Goal: Complete application form

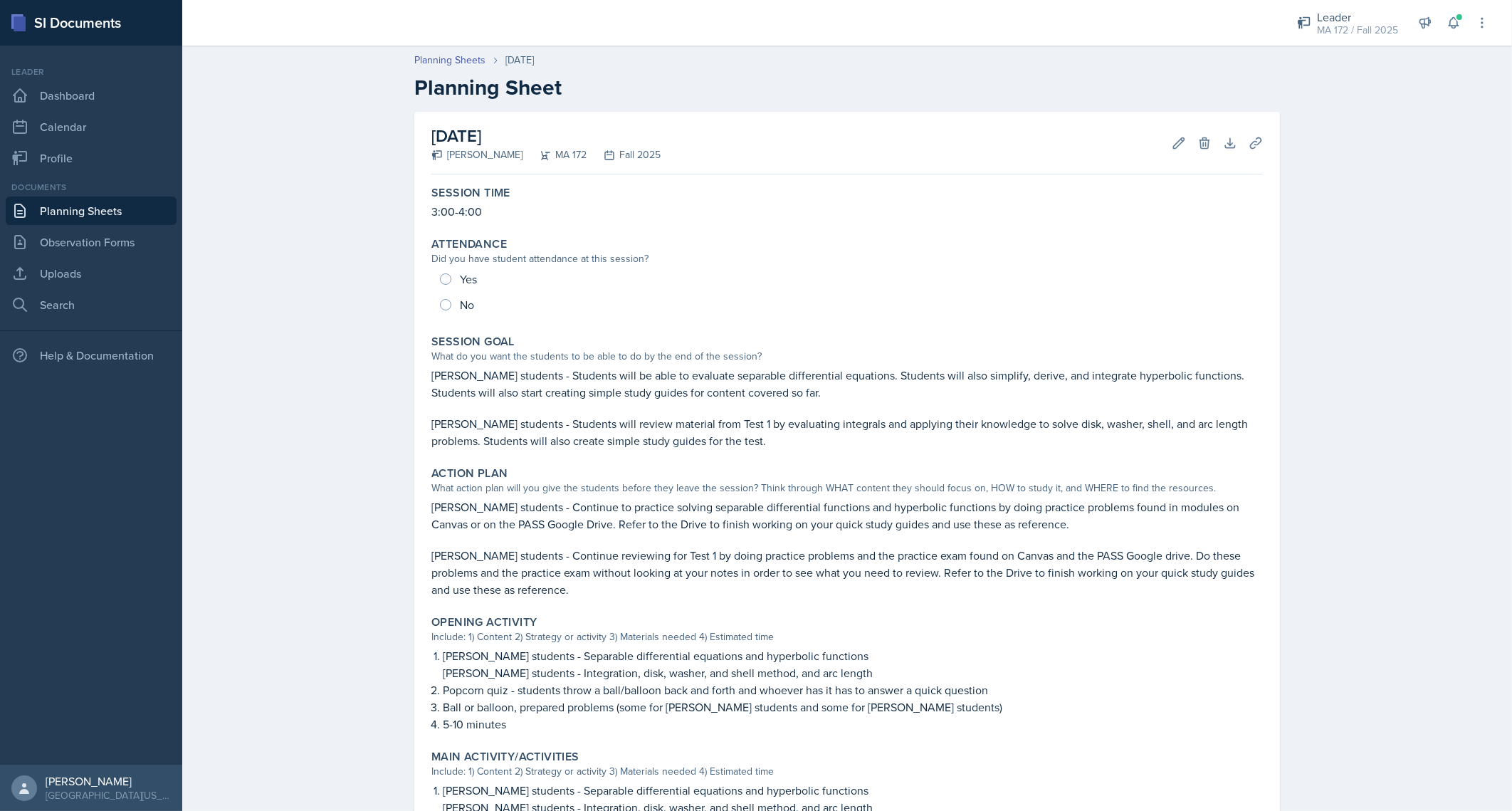
scroll to position [438, 0]
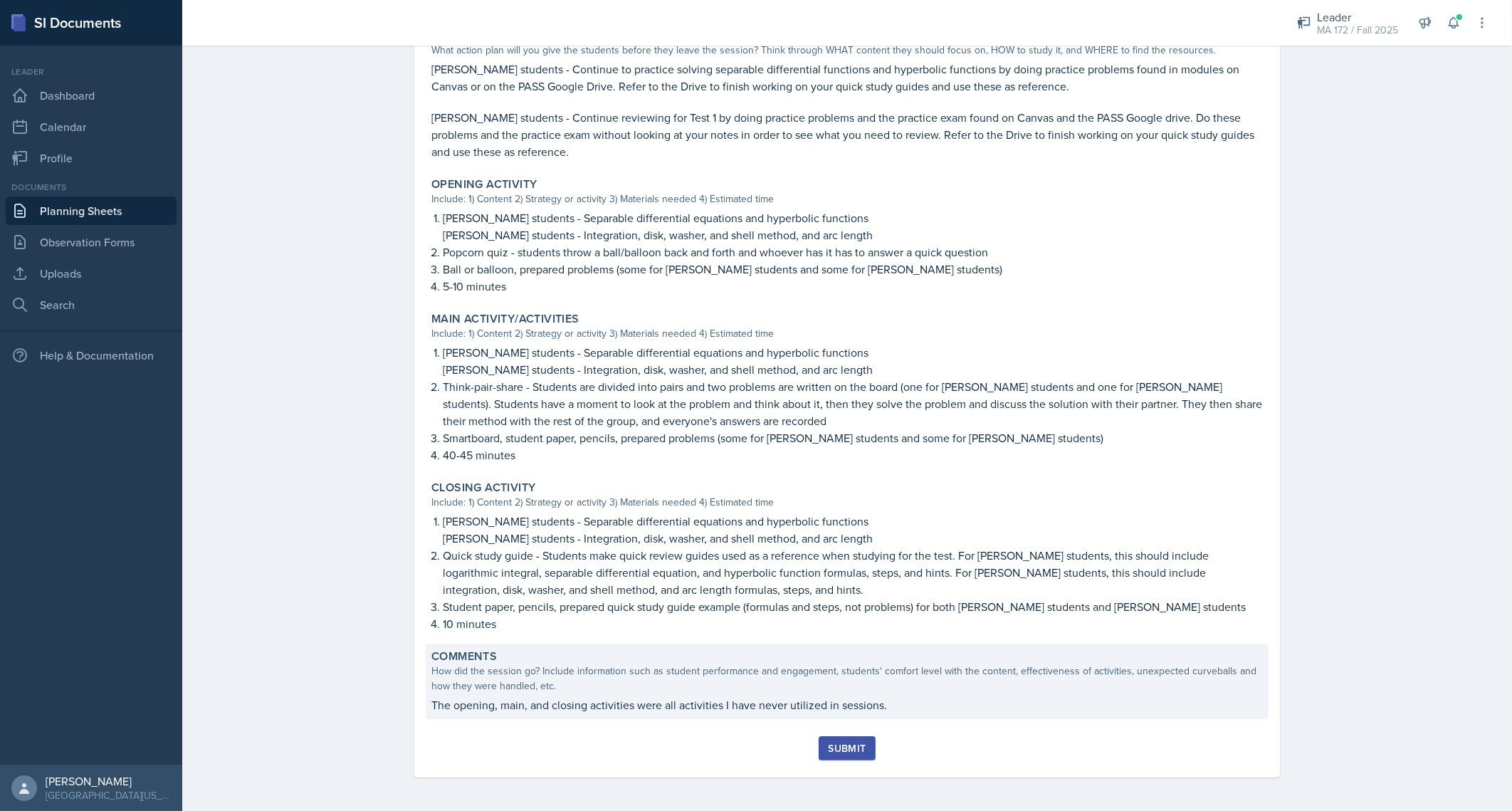
click at [897, 694] on div "Comments How did the session go? Include information such as student performanc…" at bounding box center [847, 682] width 843 height 76
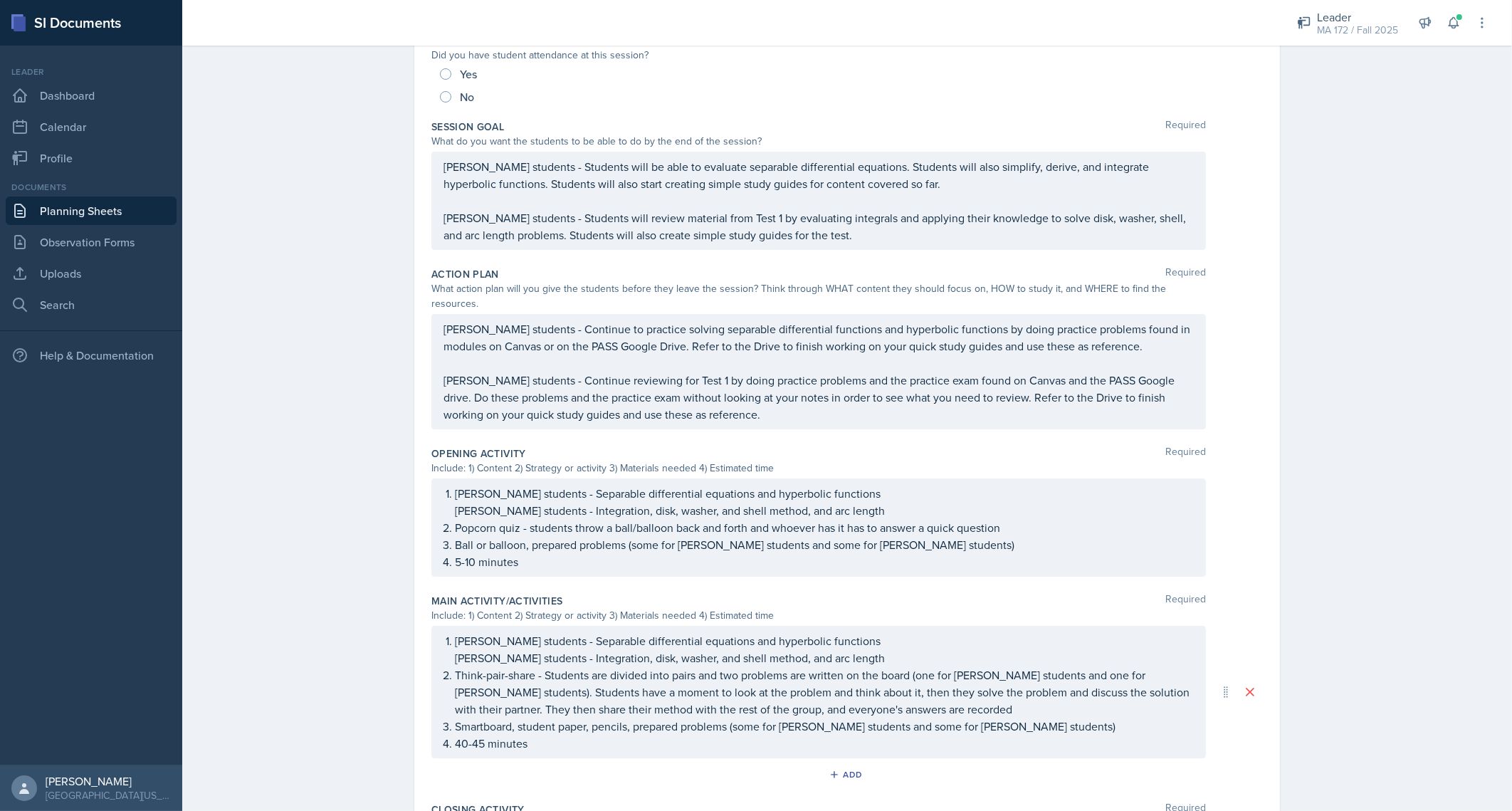
scroll to position [513, 0]
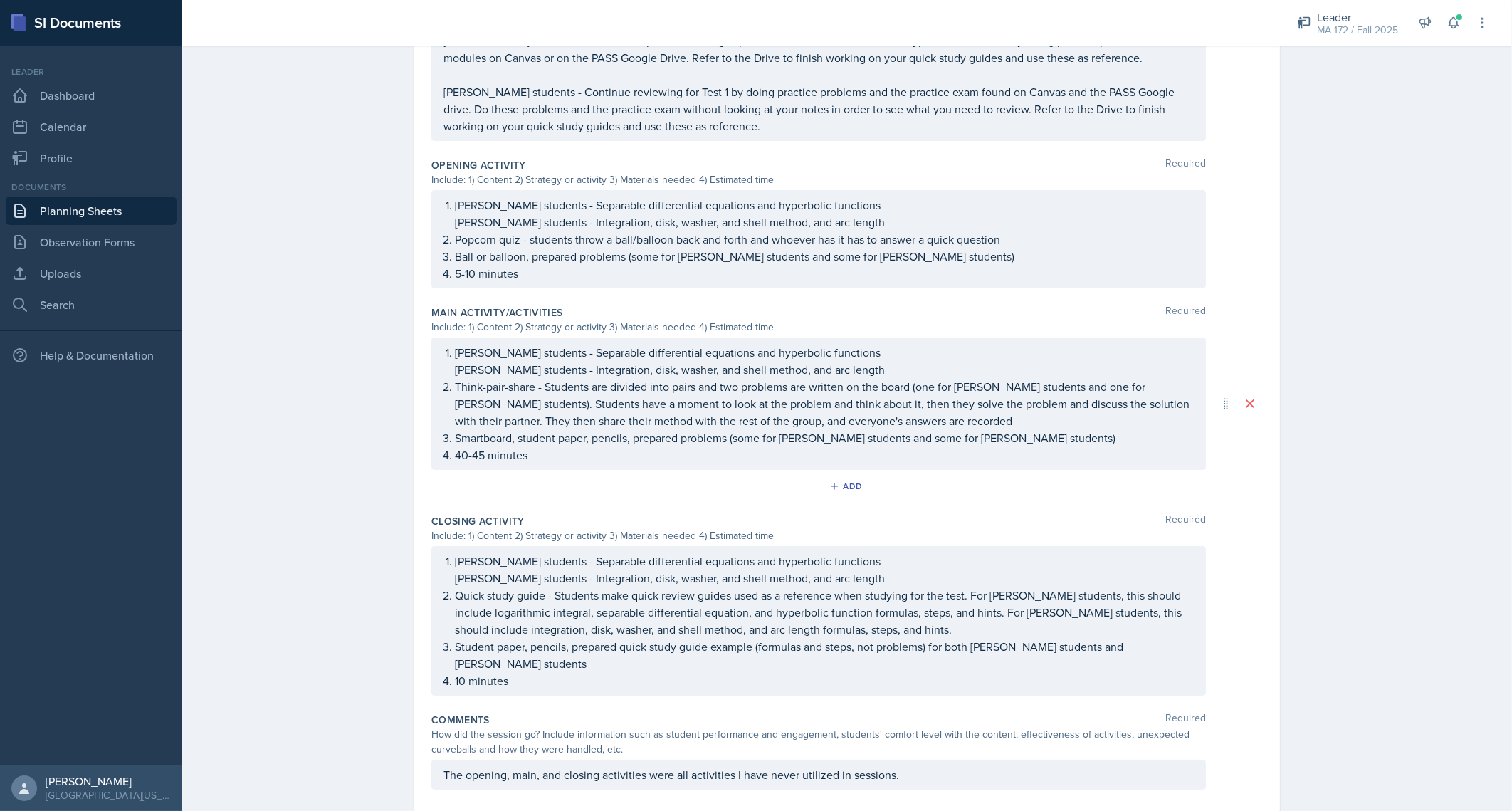
click at [997, 758] on div "Comments Required How did the session go? Include information such as student p…" at bounding box center [847, 754] width 832 height 94
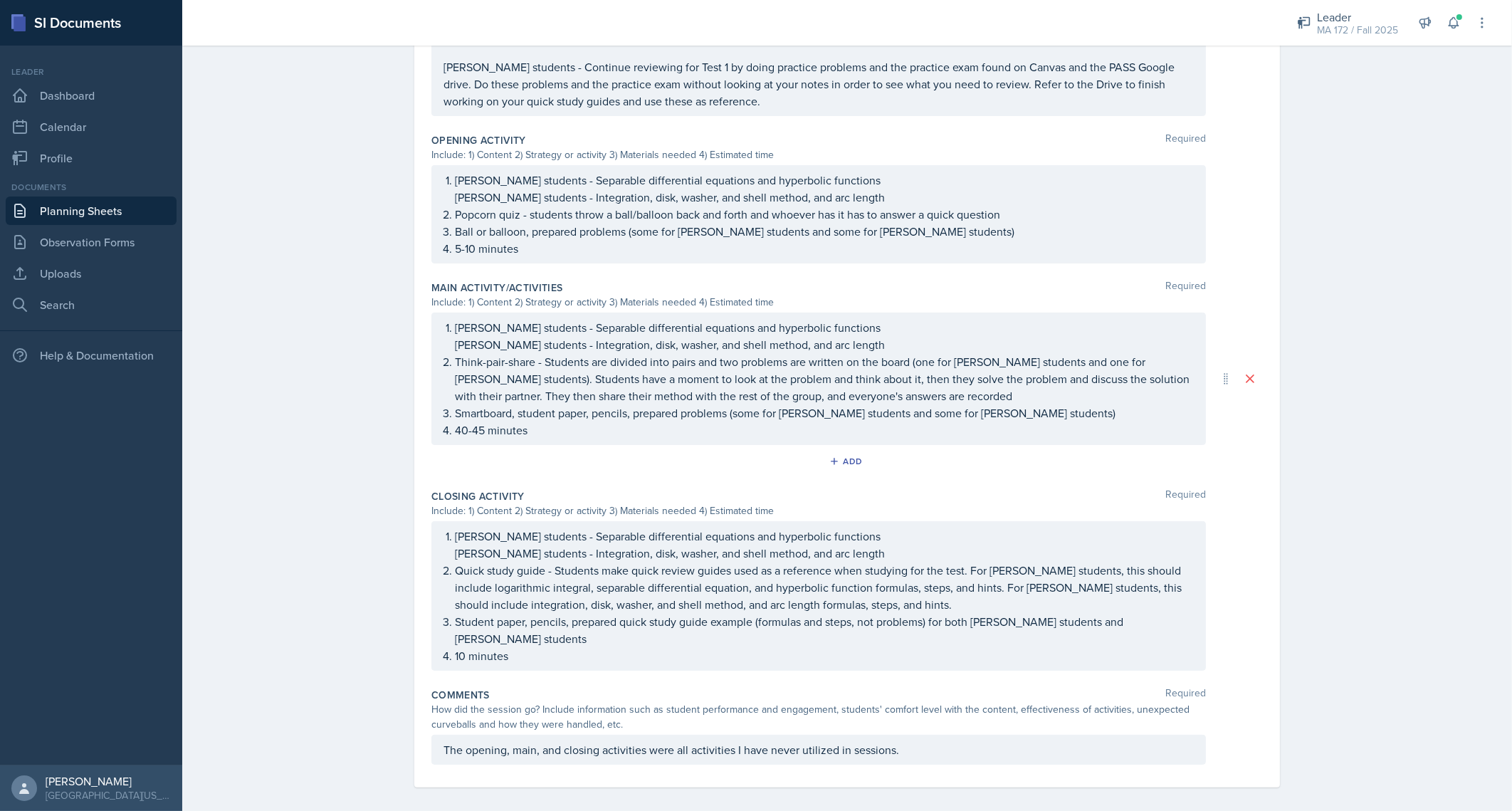
click at [971, 744] on p "The opening, main, and closing activities were all activities I have never util…" at bounding box center [819, 749] width 750 height 17
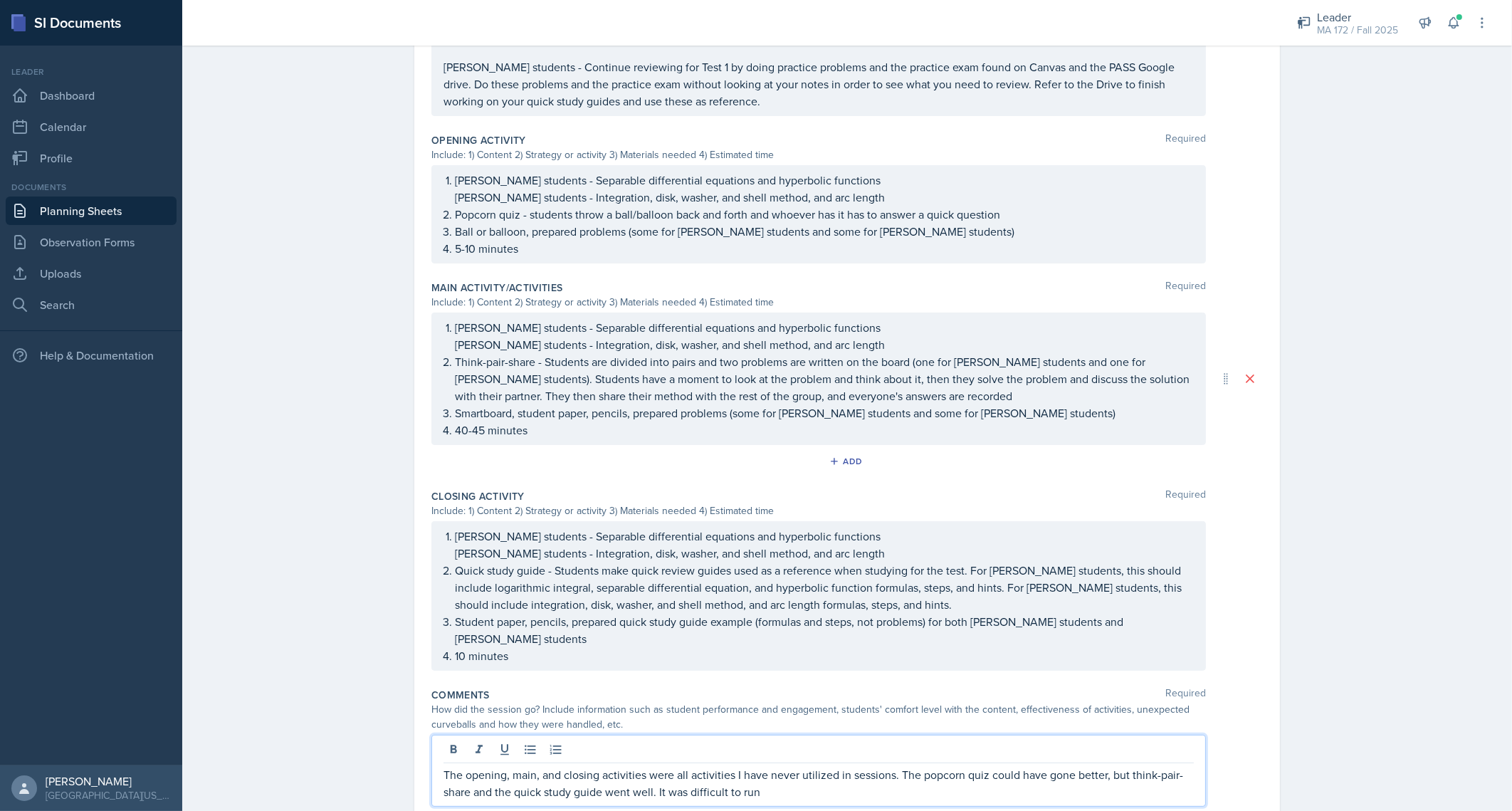
click at [844, 766] on p "The opening, main, and closing activities were all activities I have never util…" at bounding box center [819, 783] width 750 height 35
click at [768, 766] on p "The opening, main, and closing activities were all activities I have never util…" at bounding box center [819, 783] width 750 height 35
click at [825, 766] on p "The opening, main, and closing activities were all activities I have never util…" at bounding box center [819, 783] width 750 height 35
click at [1018, 766] on p "The opening, main, and closing activities were all activities I have never util…" at bounding box center [819, 783] width 750 height 35
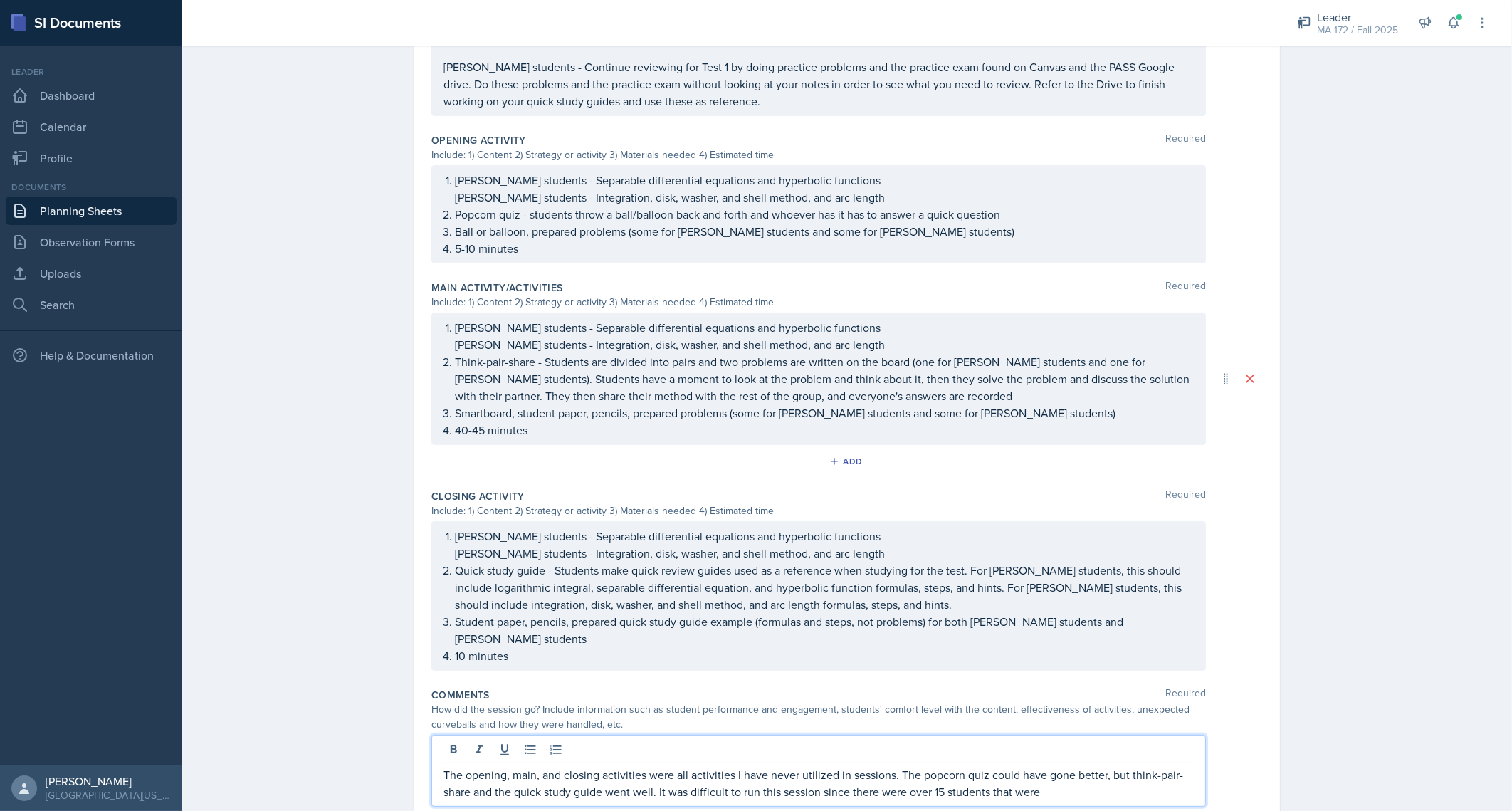
click at [1018, 766] on p "The opening, main, and closing activities were all activities I have never util…" at bounding box center [819, 783] width 750 height 35
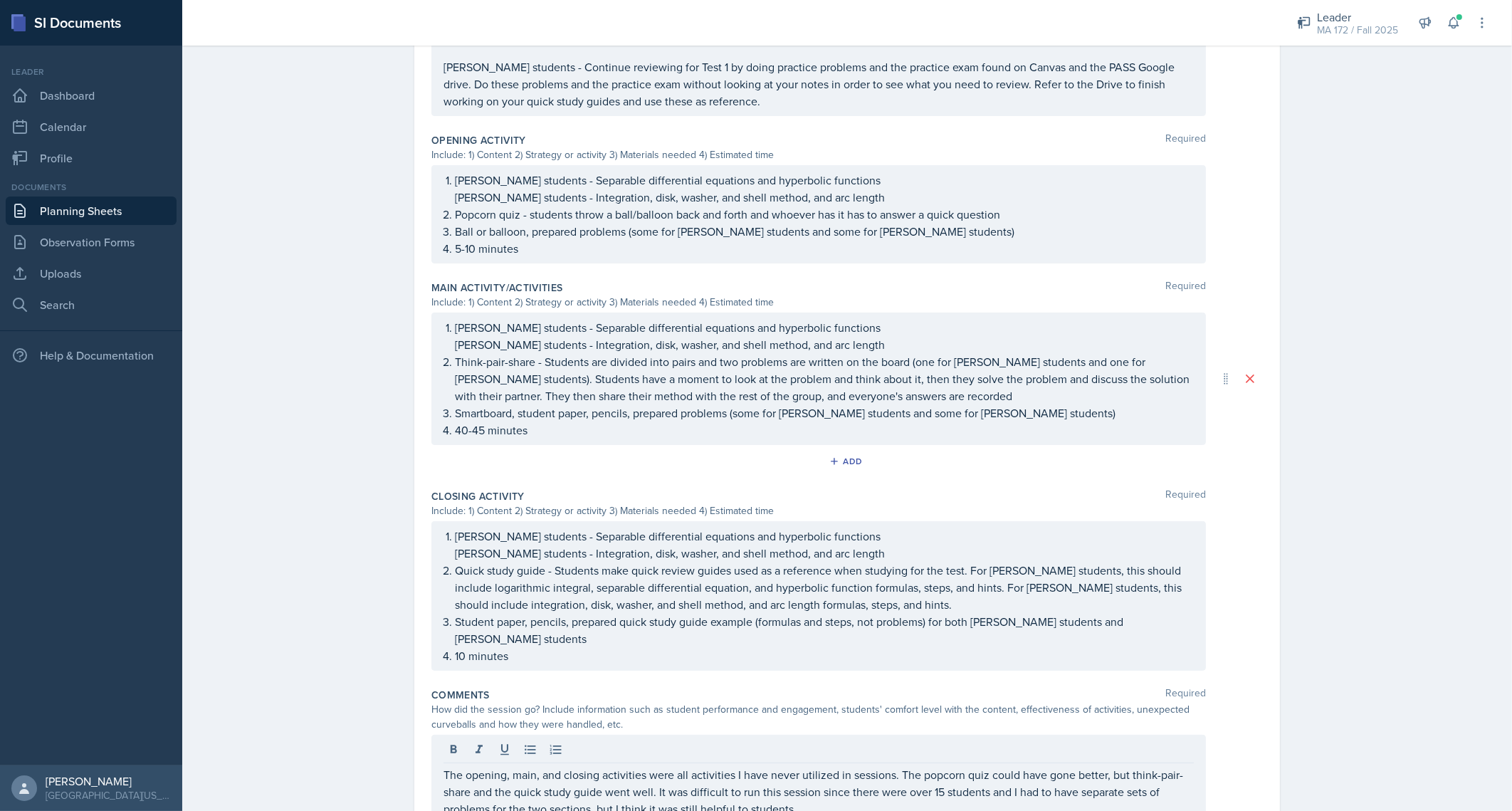
click at [1360, 673] on div "Planning Sheets [DATE] Planning Sheet Date [DATE] [DATE] 31 1 2 3 4 5 6 7 8 9 1…" at bounding box center [847, 190] width 1330 height 1380
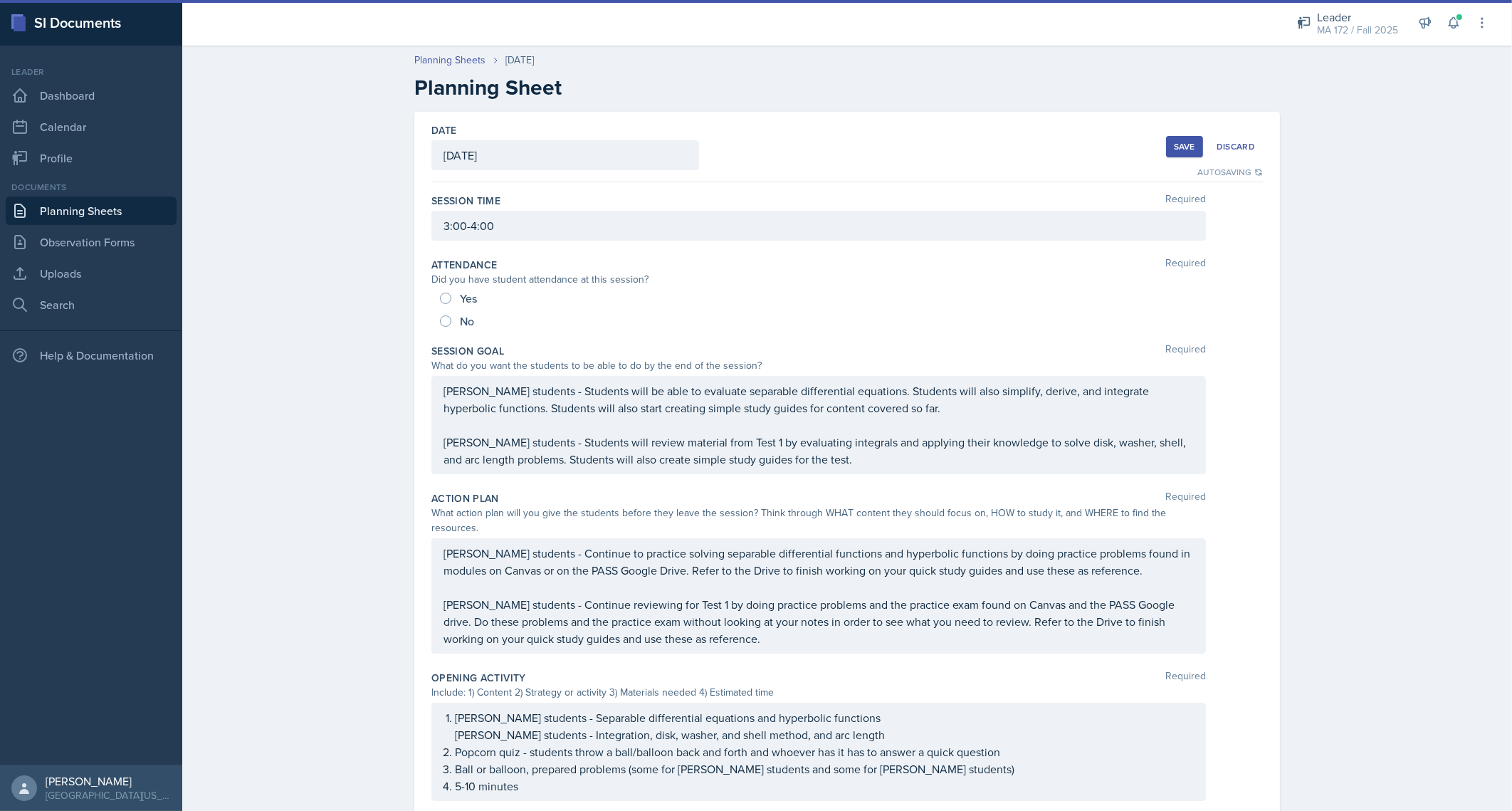
scroll to position [0, 0]
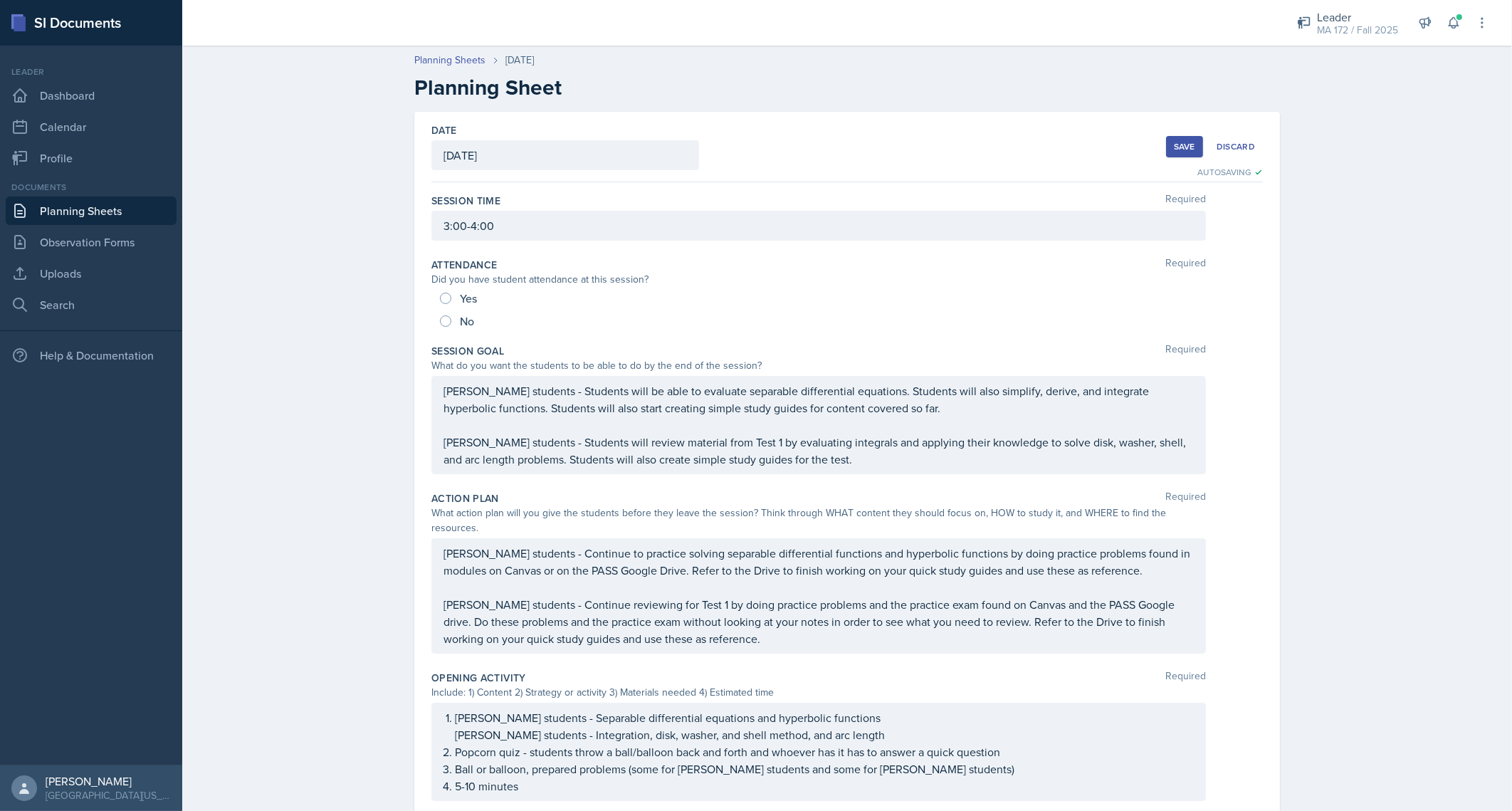
click at [1175, 151] on div "Save" at bounding box center [1184, 146] width 22 height 11
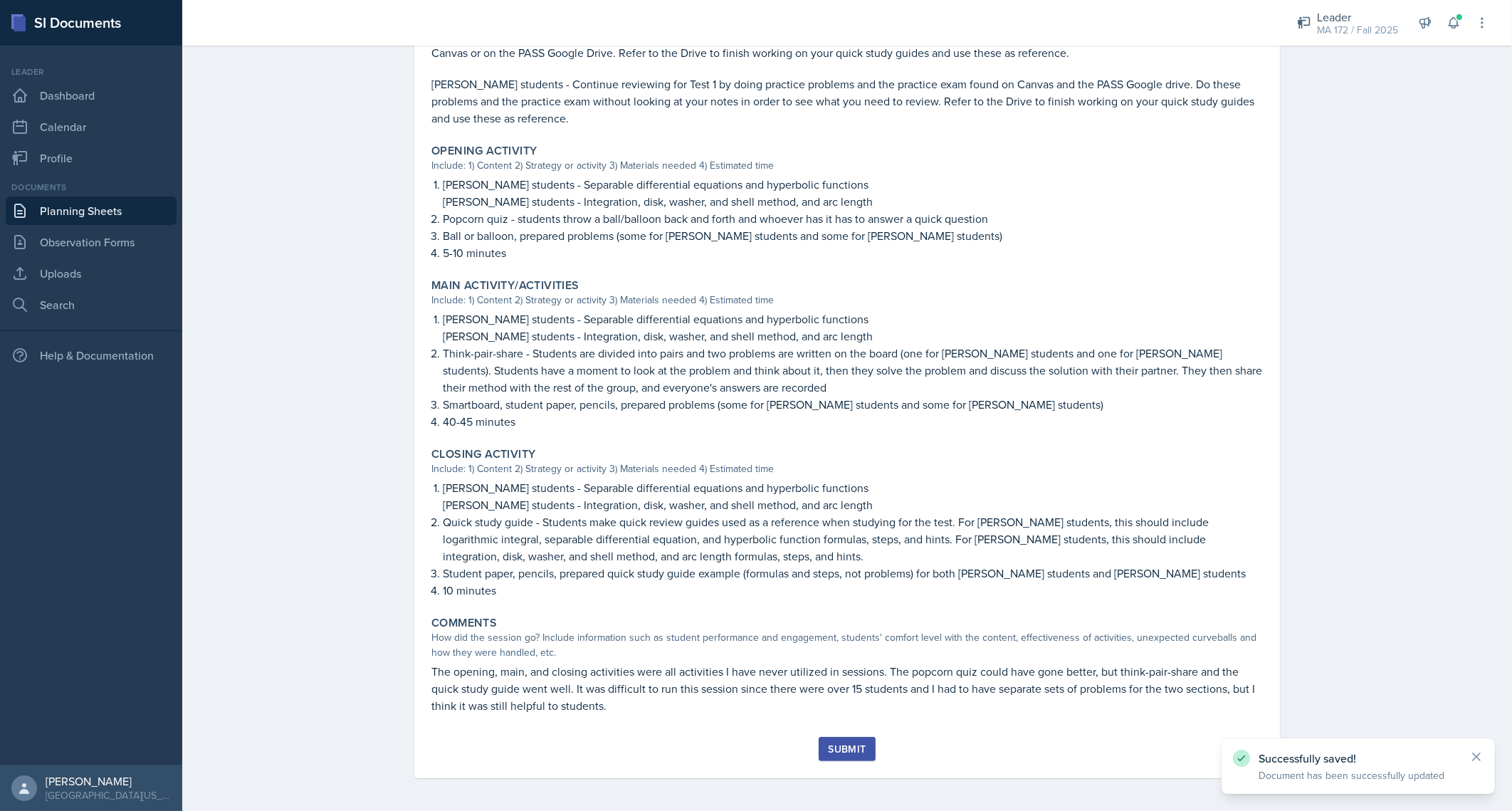
scroll to position [471, 0]
click at [831, 753] on div "Submit" at bounding box center [846, 749] width 38 height 11
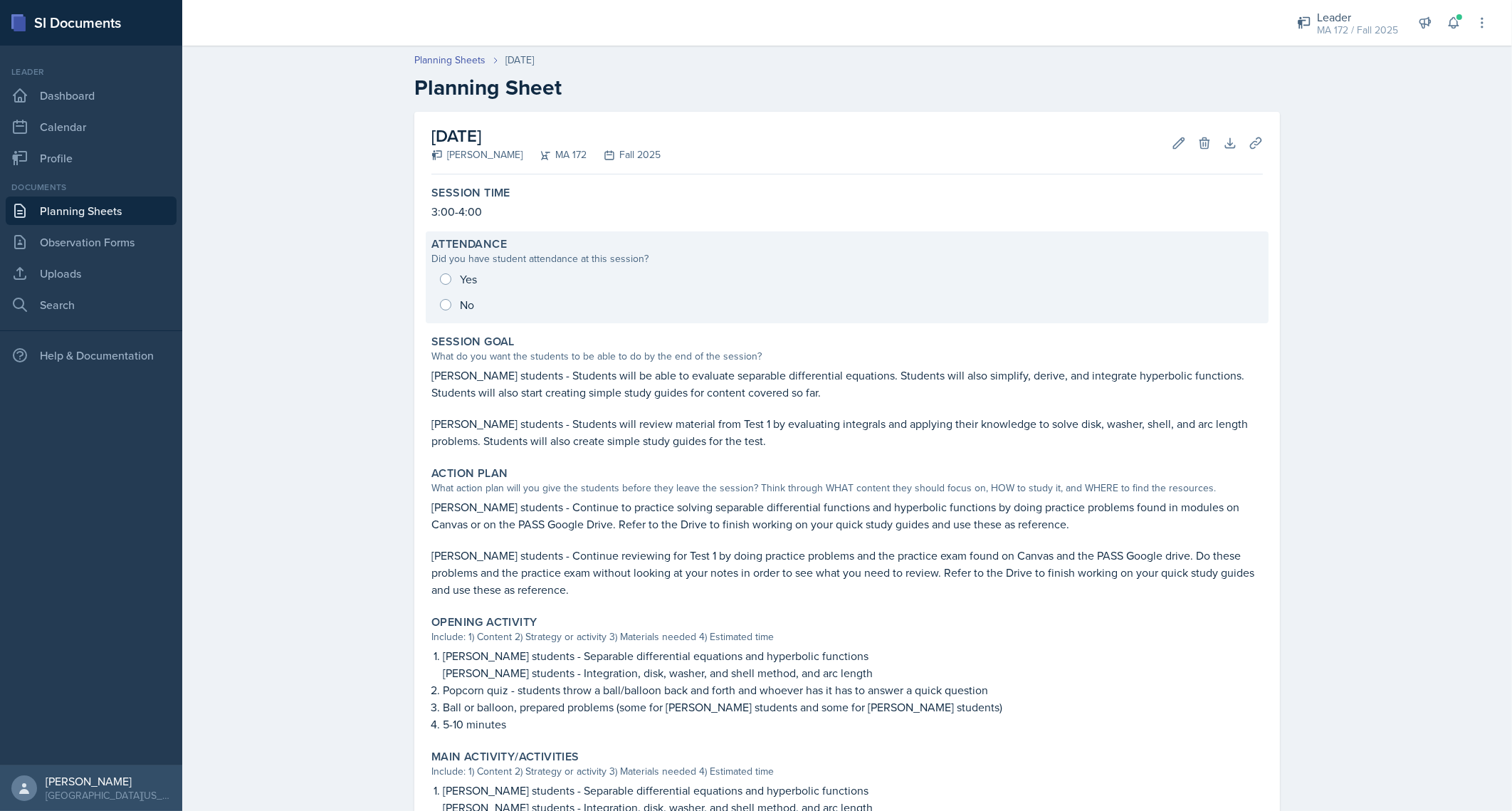
click at [448, 271] on div "Yes No" at bounding box center [847, 292] width 832 height 51
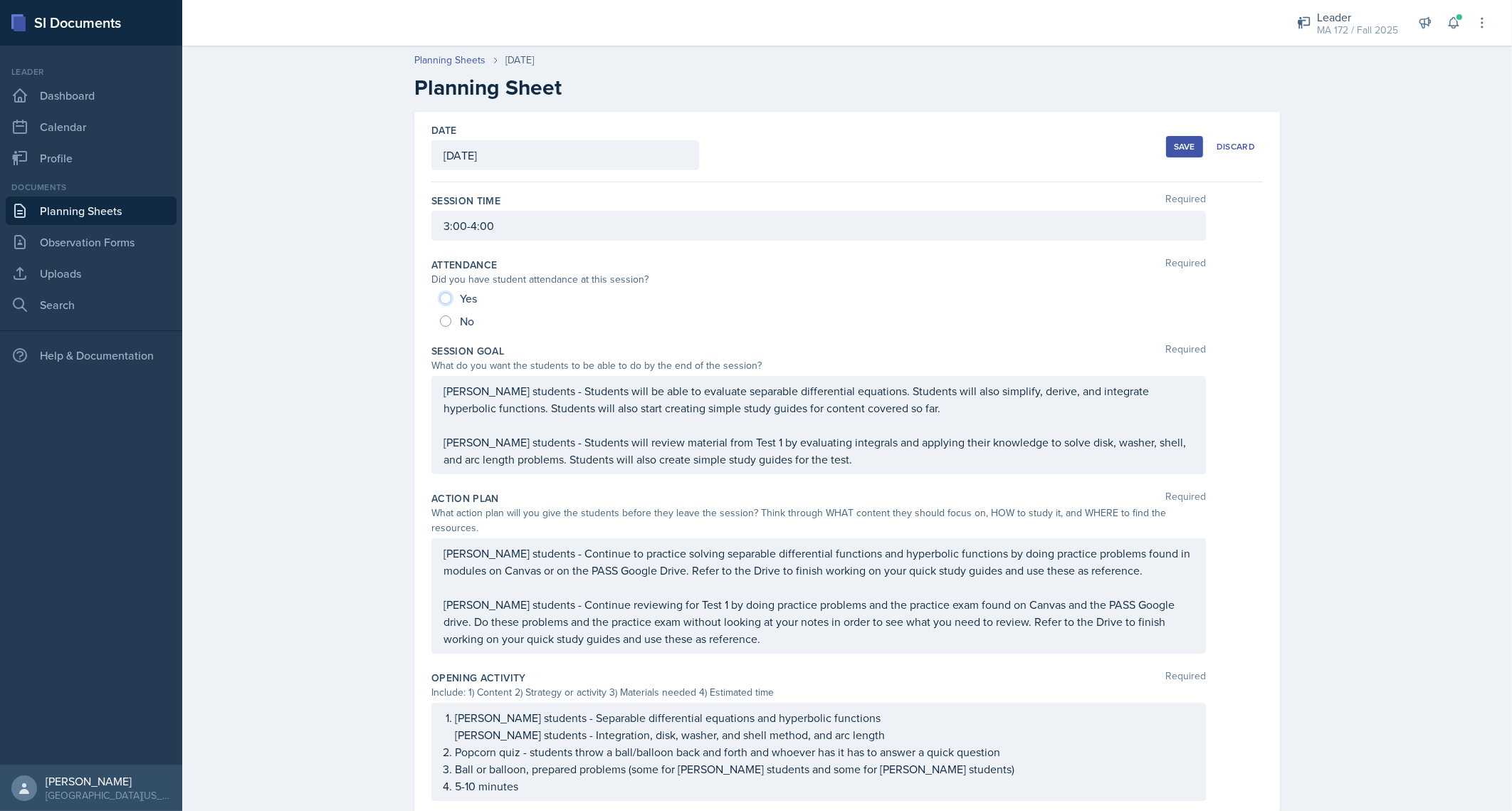
click at [440, 297] on input "Yes" at bounding box center [445, 298] width 11 height 11
radio input "true"
click at [1175, 141] on div "Save" at bounding box center [1184, 146] width 22 height 11
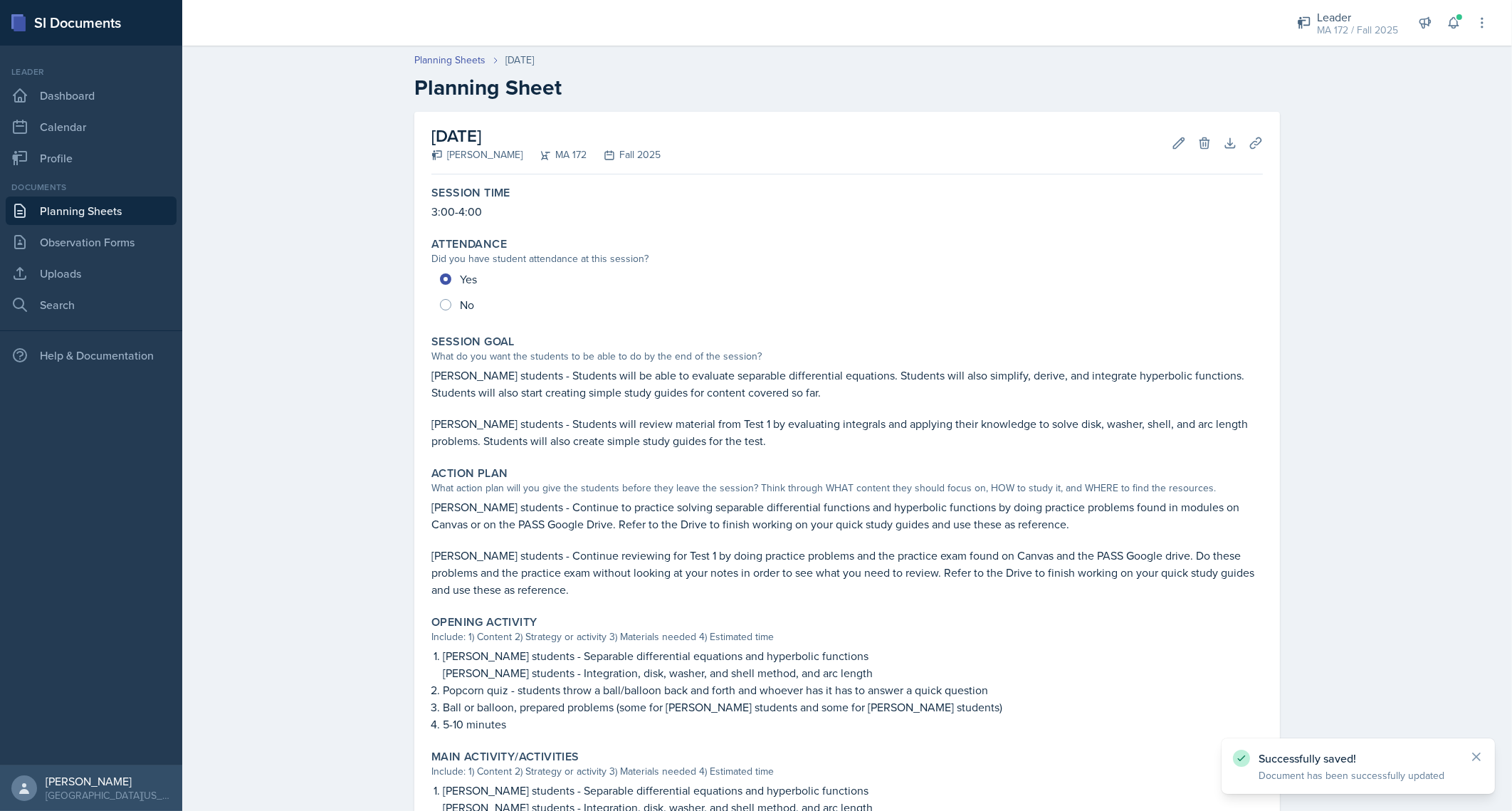
scroll to position [471, 0]
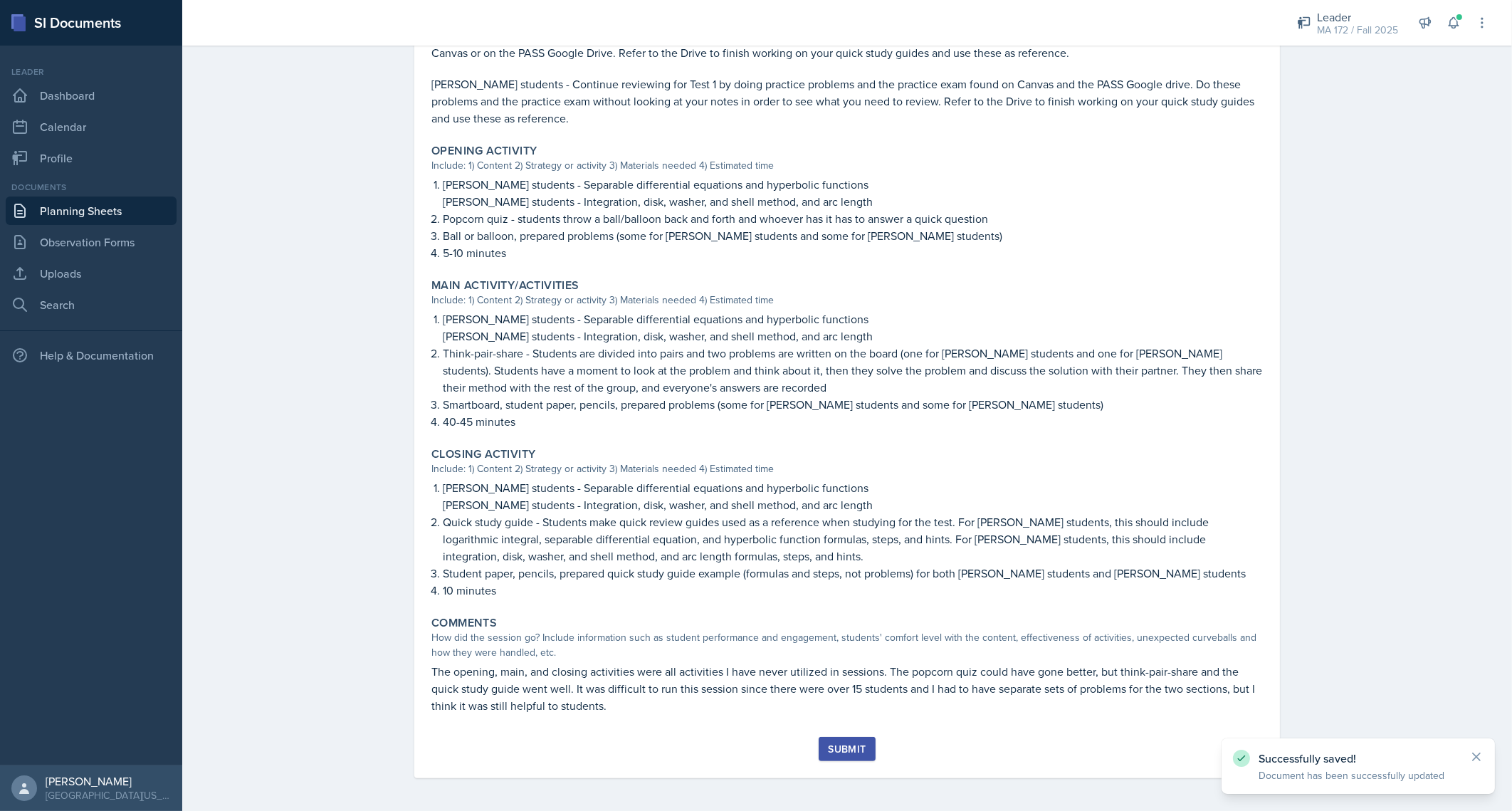
click at [836, 744] on div "Submit" at bounding box center [846, 749] width 38 height 11
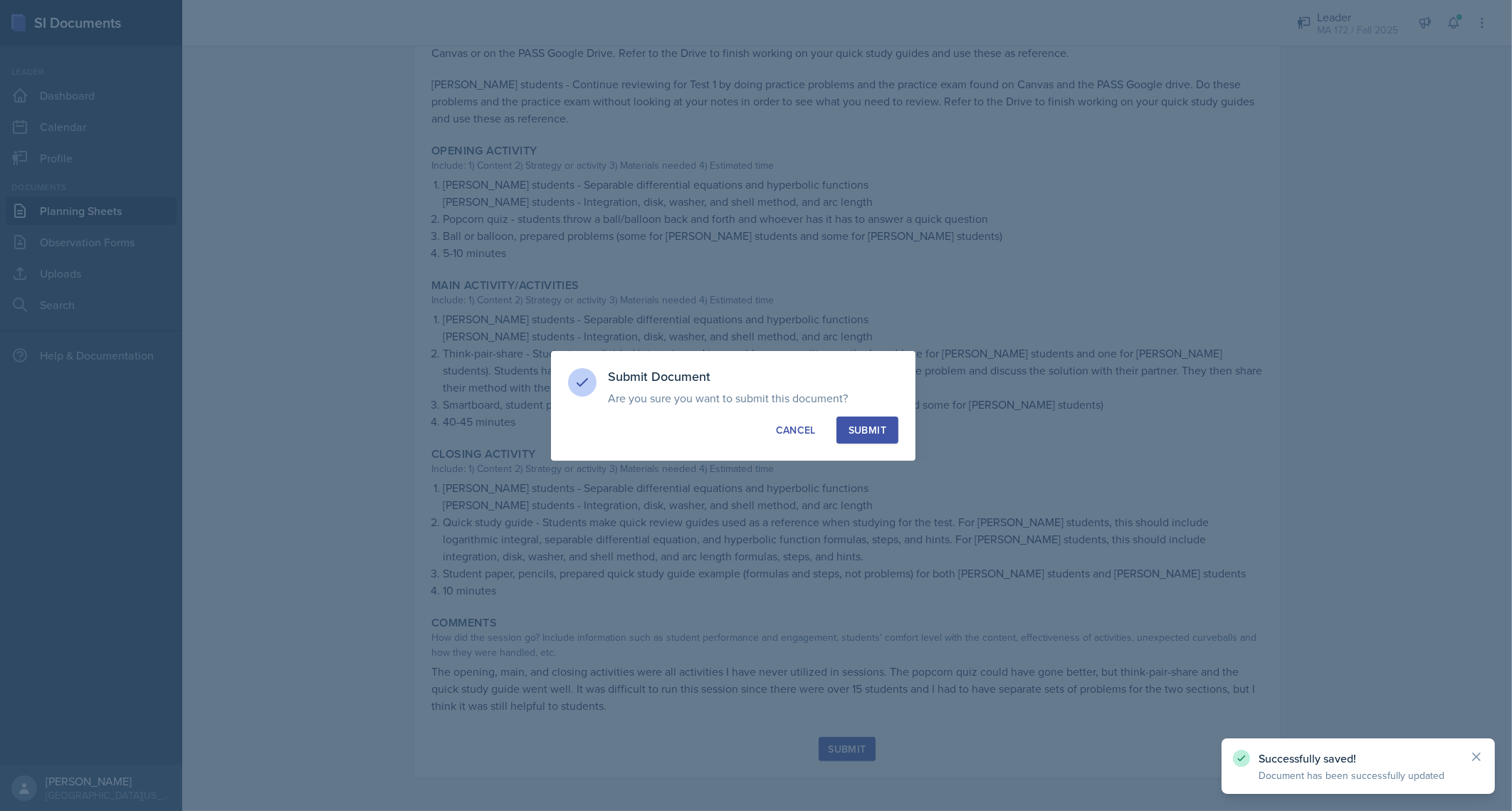
click at [879, 423] on div "Submit" at bounding box center [867, 430] width 38 height 14
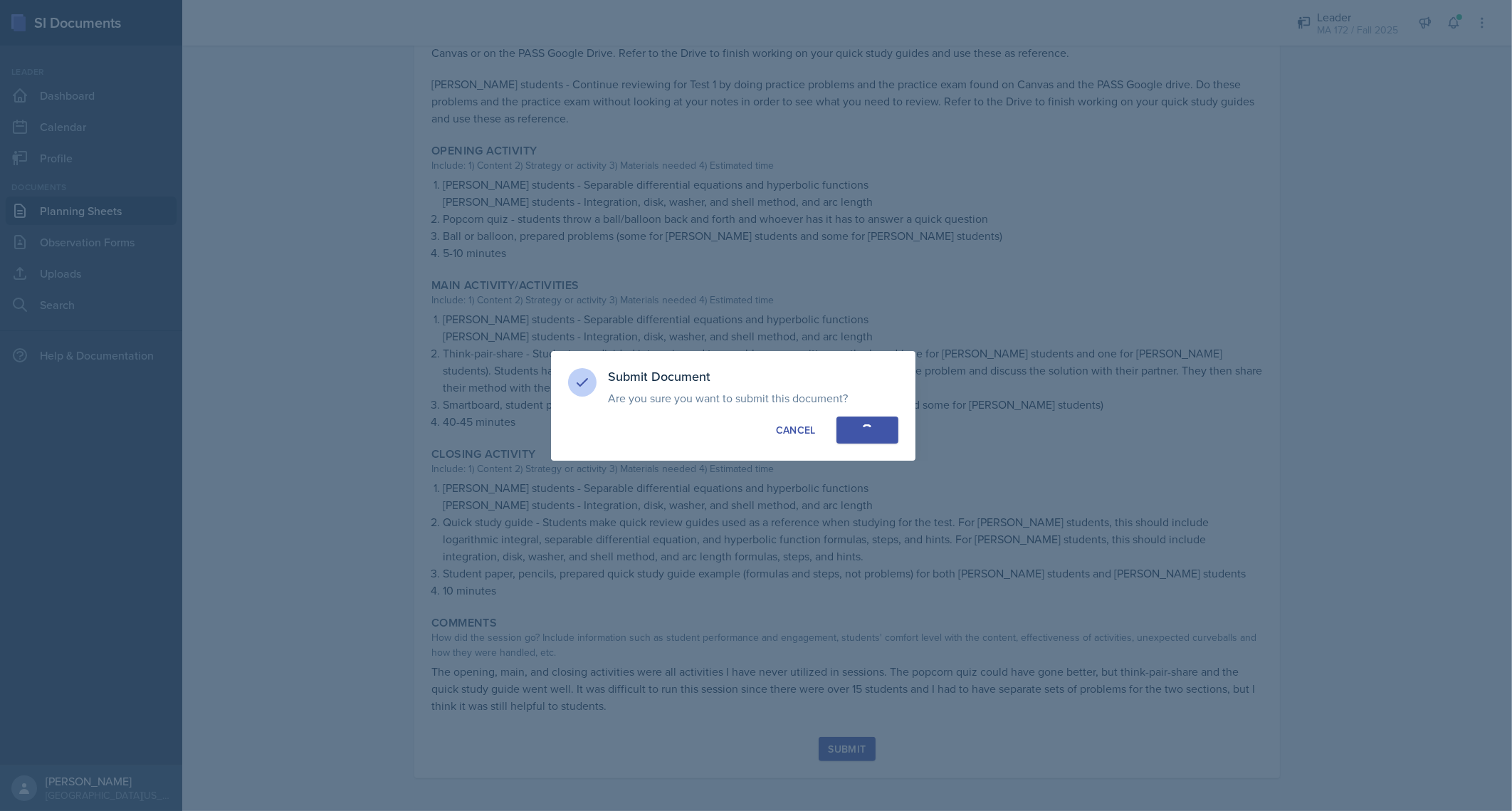
radio input "true"
